Goal: Find specific page/section: Find specific page/section

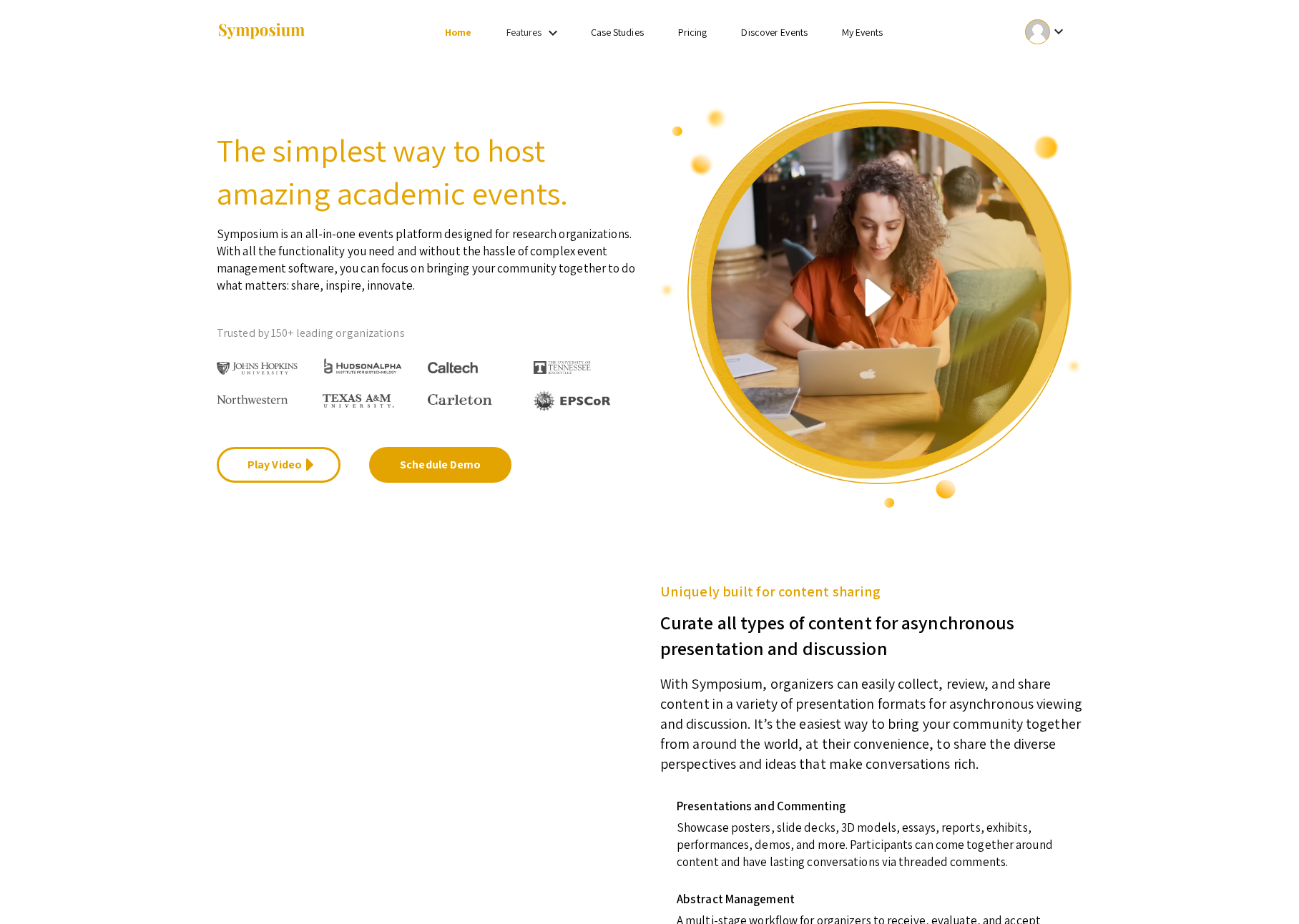
click at [883, 34] on link "My Events" at bounding box center [862, 32] width 41 height 13
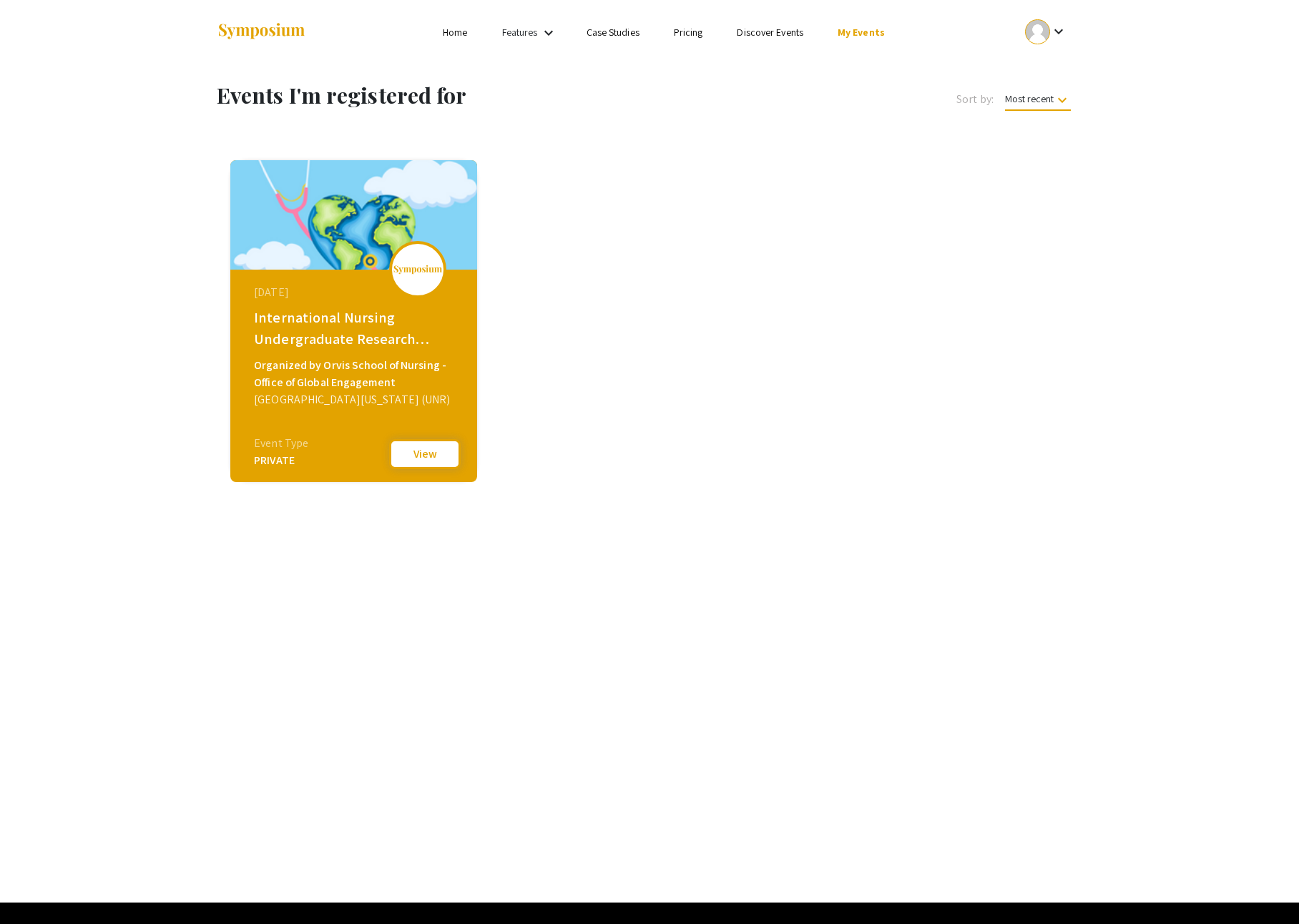
click at [422, 459] on button "View" at bounding box center [425, 454] width 72 height 30
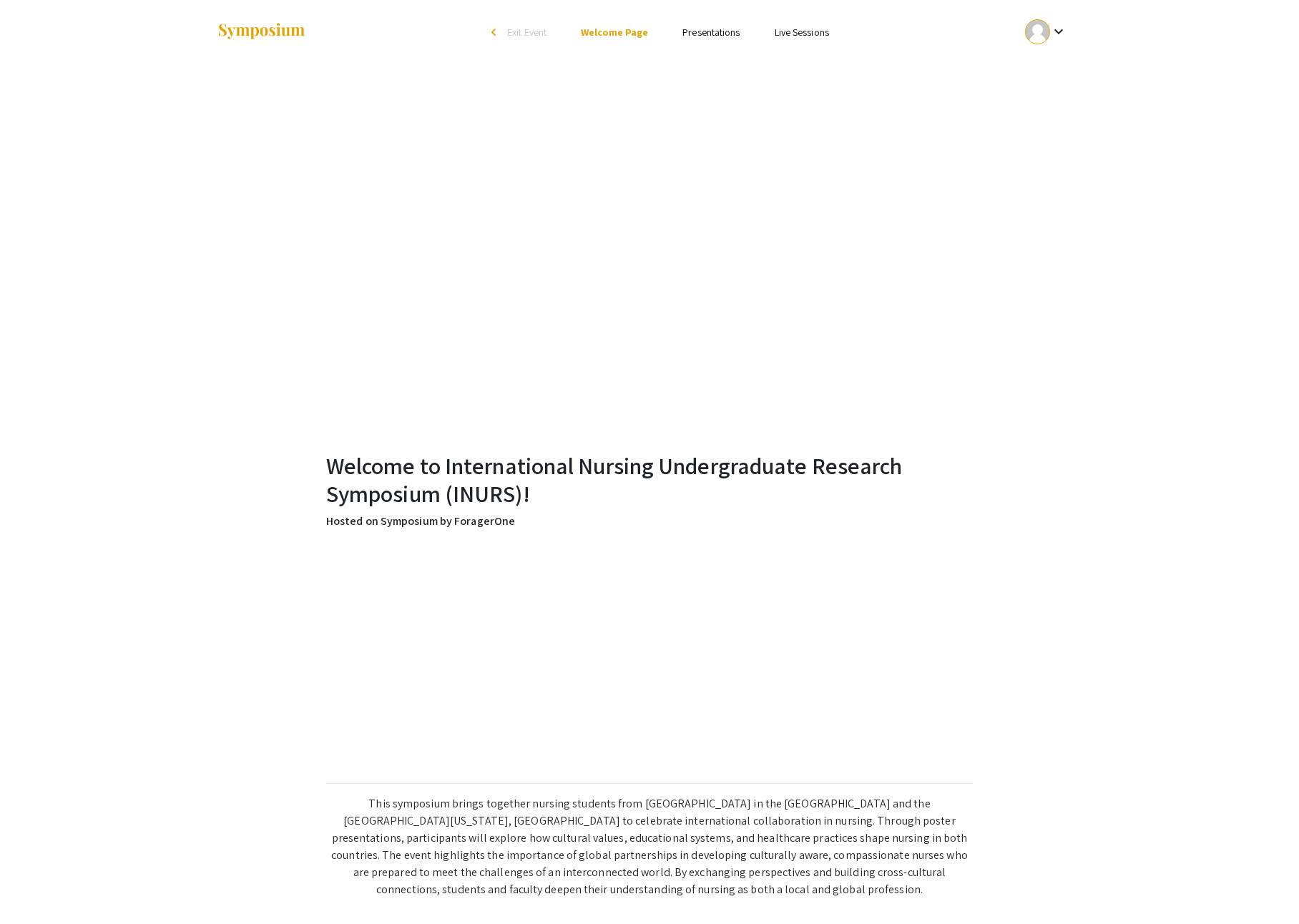
click at [740, 30] on link "Presentations" at bounding box center [711, 32] width 57 height 13
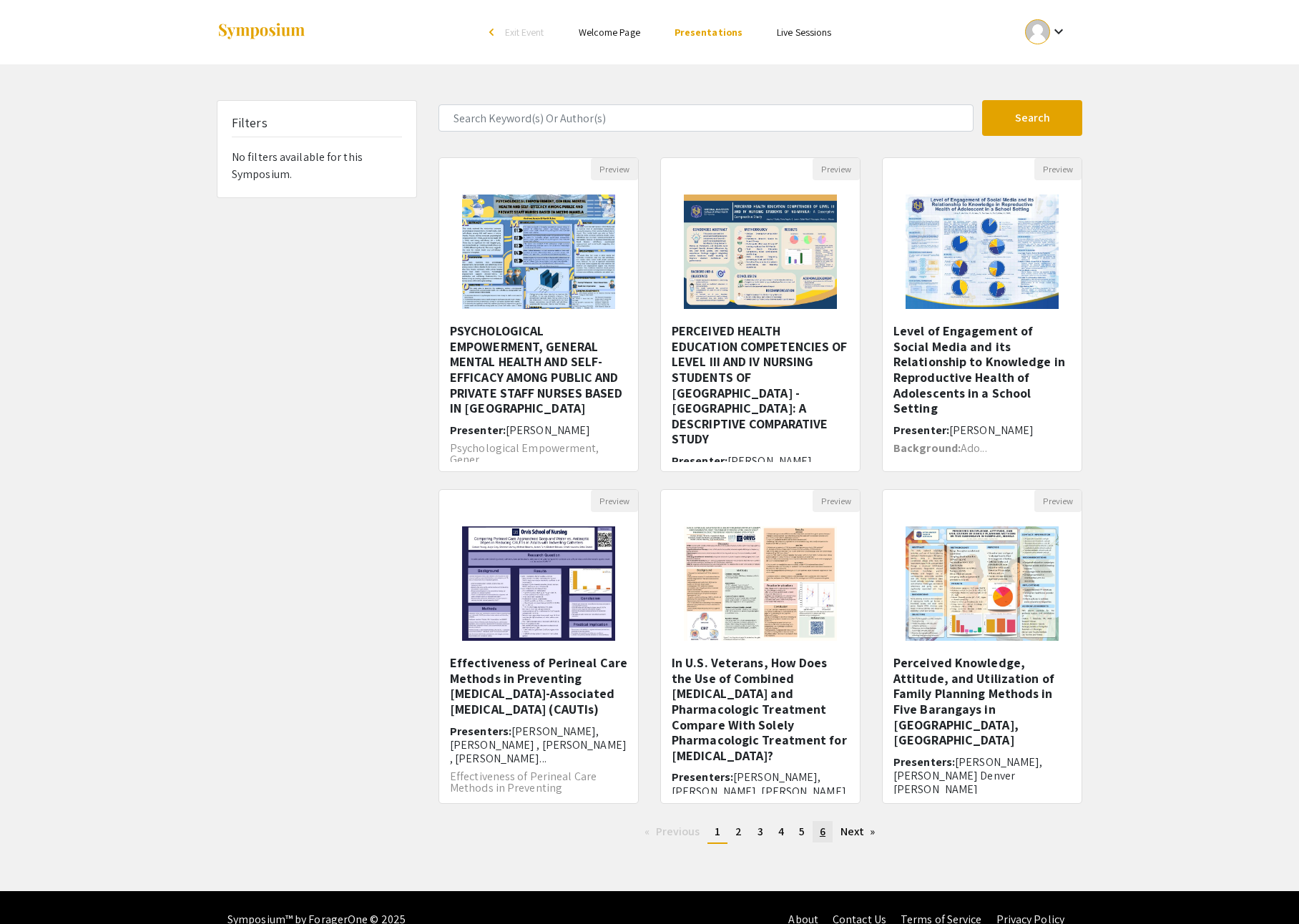
click at [825, 839] on span "6" at bounding box center [822, 831] width 6 height 15
